Goal: Check status: Check status

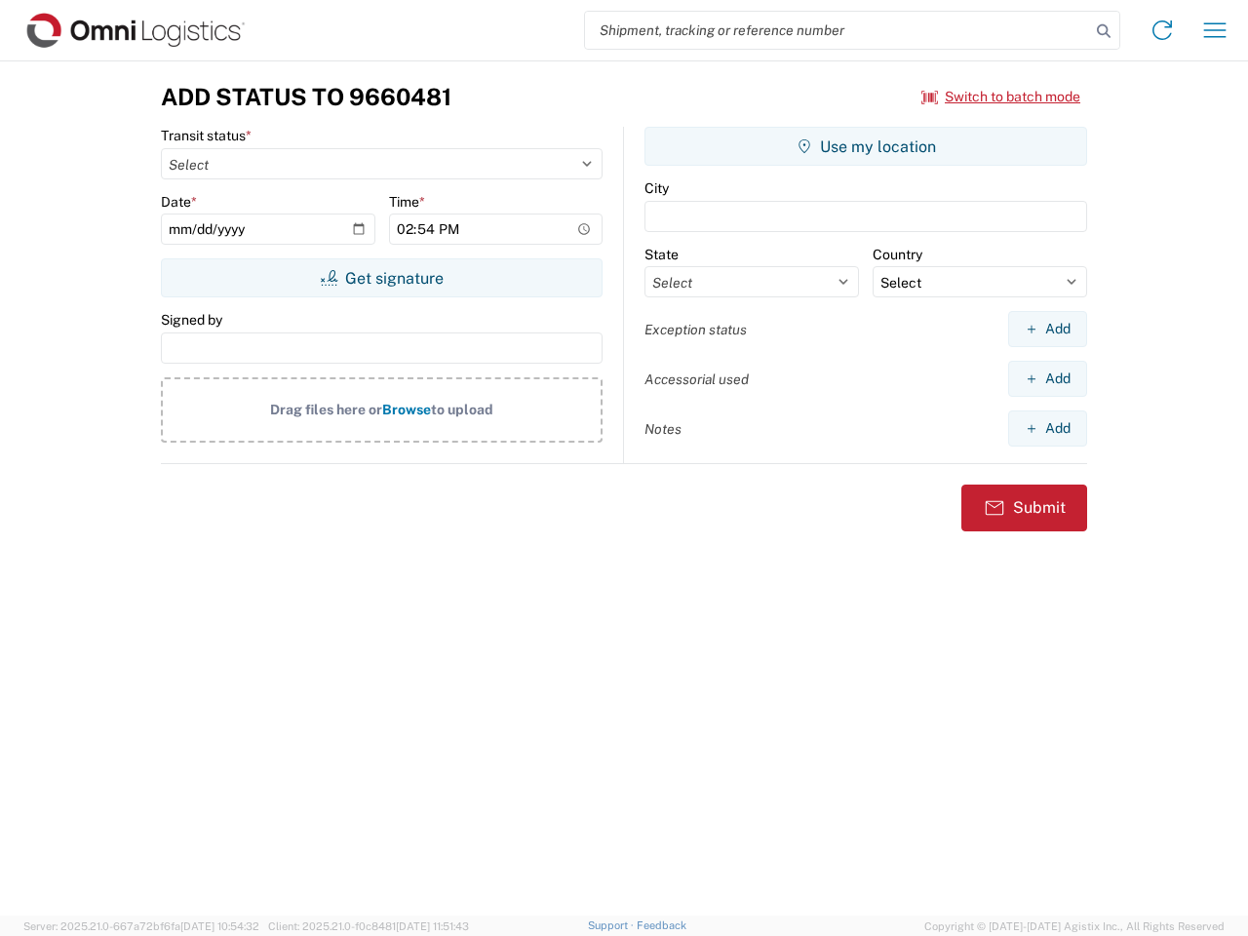
click at [838, 30] on input "search" at bounding box center [837, 30] width 505 height 37
click at [1104, 31] on icon at bounding box center [1103, 31] width 27 height 27
click at [1163, 30] on icon at bounding box center [1162, 30] width 31 height 31
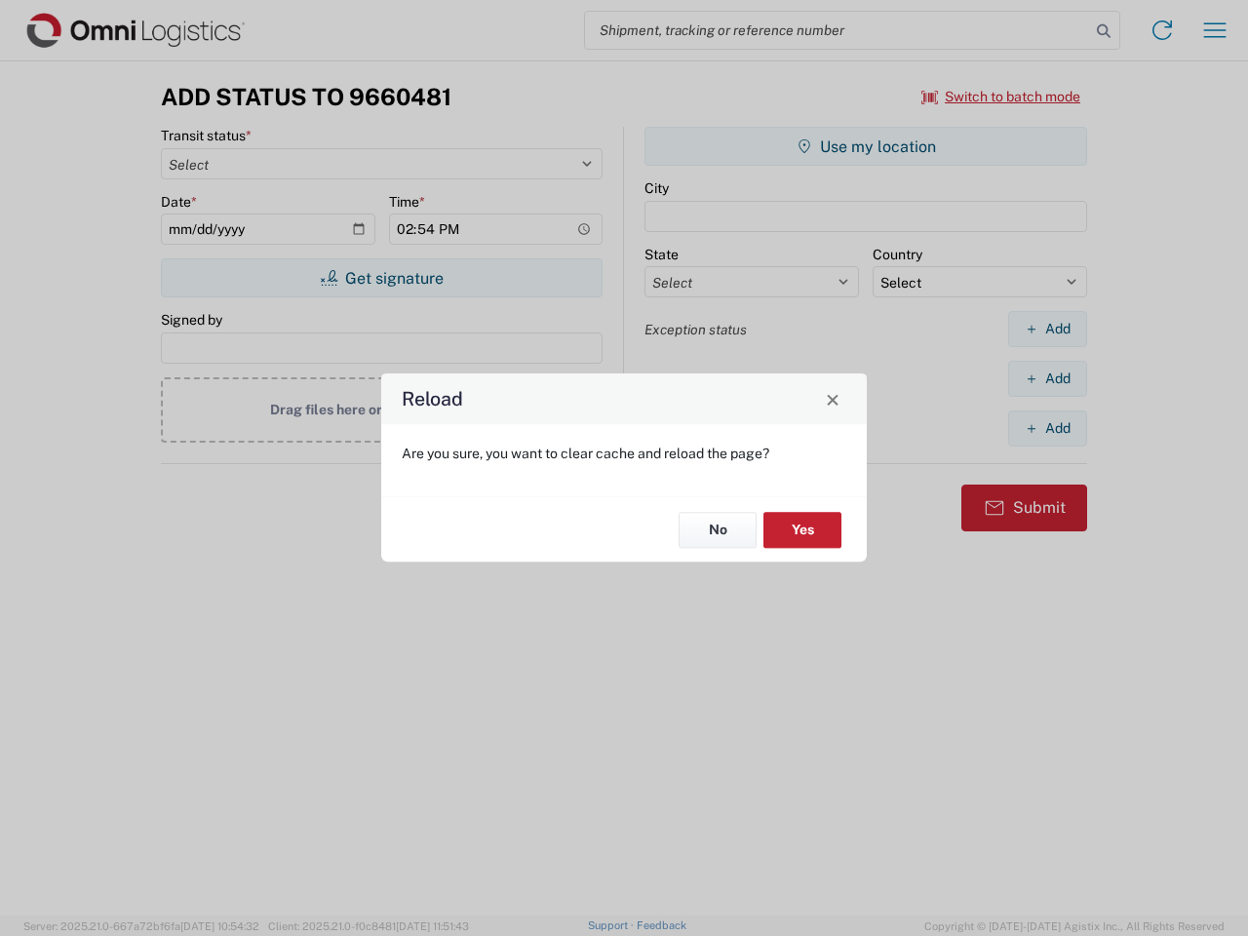
click at [1215, 30] on div "Reload Are you sure, you want to clear cache and reload the page? No Yes" at bounding box center [624, 468] width 1248 height 936
click at [1002, 97] on div "Reload Are you sure, you want to clear cache and reload the page? No Yes" at bounding box center [624, 468] width 1248 height 936
click at [381, 278] on div "Reload Are you sure, you want to clear cache and reload the page? No Yes" at bounding box center [624, 468] width 1248 height 936
click at [866, 146] on div "Reload Are you sure, you want to clear cache and reload the page? No Yes" at bounding box center [624, 468] width 1248 height 936
click at [1047, 329] on div "Reload Are you sure, you want to clear cache and reload the page? No Yes" at bounding box center [624, 468] width 1248 height 936
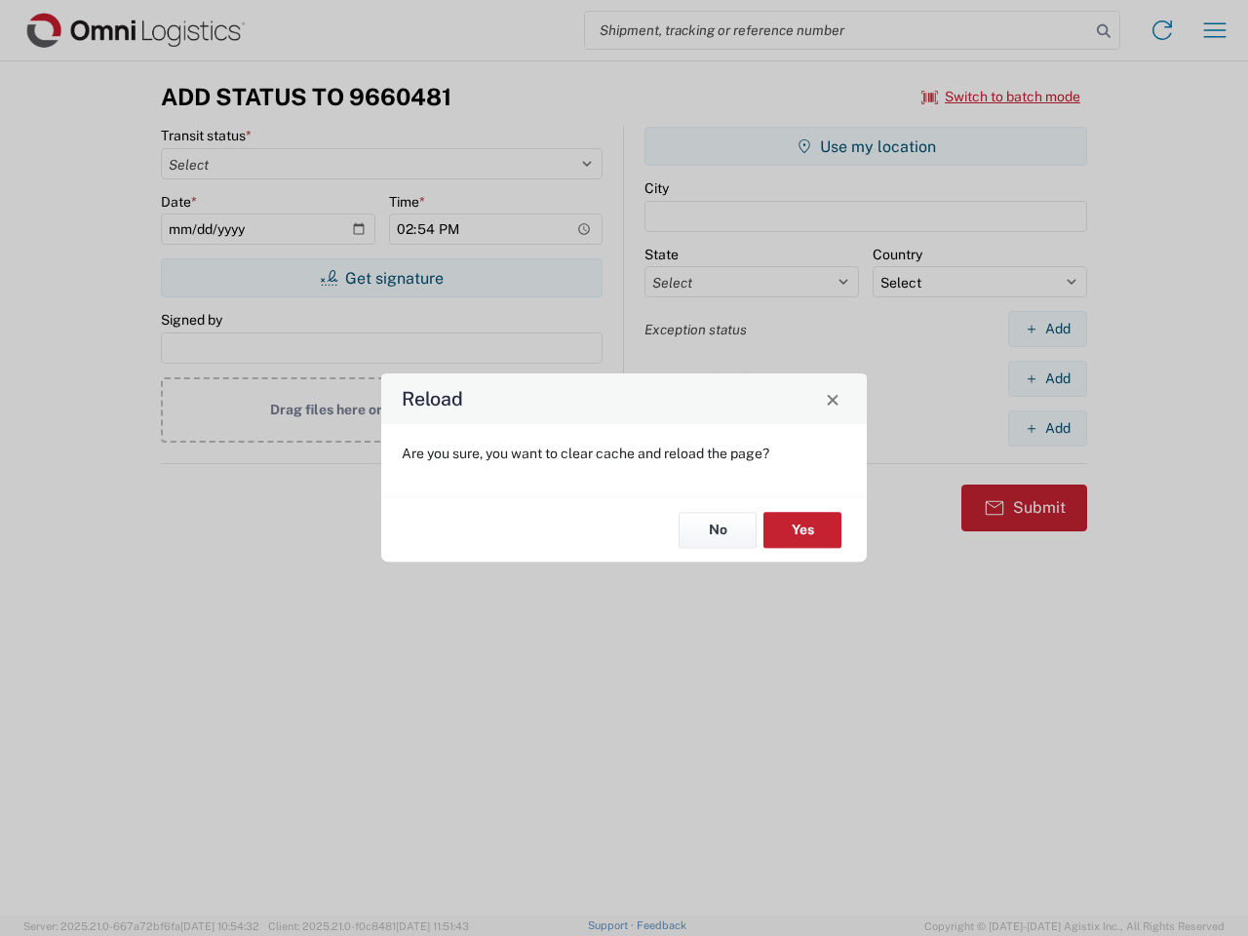
click at [1047, 378] on div "Reload Are you sure, you want to clear cache and reload the page? No Yes" at bounding box center [624, 468] width 1248 height 936
click at [1047, 428] on div "Reload Are you sure, you want to clear cache and reload the page? No Yes" at bounding box center [624, 468] width 1248 height 936
